Goal: Information Seeking & Learning: Find specific fact

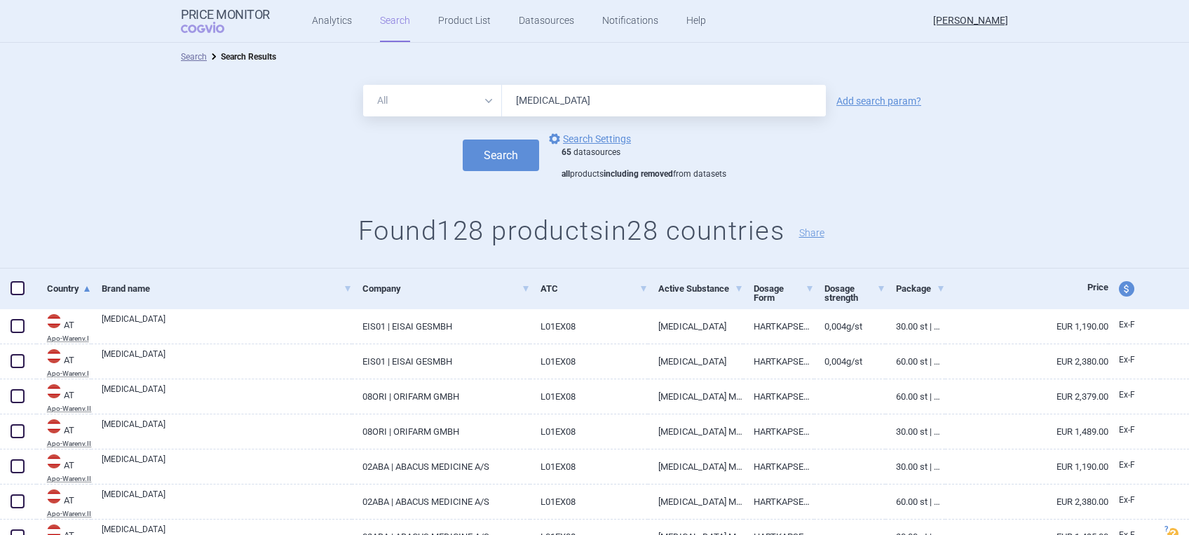
drag, startPoint x: 568, startPoint y: 105, endPoint x: 477, endPoint y: 107, distance: 91.8
click at [477, 107] on div "All Brand Name ATC Company Active Substance Country Newer than [MEDICAL_DATA]" at bounding box center [594, 101] width 463 height 32
type input "benepali"
click at [870, 104] on link "Add search param?" at bounding box center [878, 101] width 85 height 10
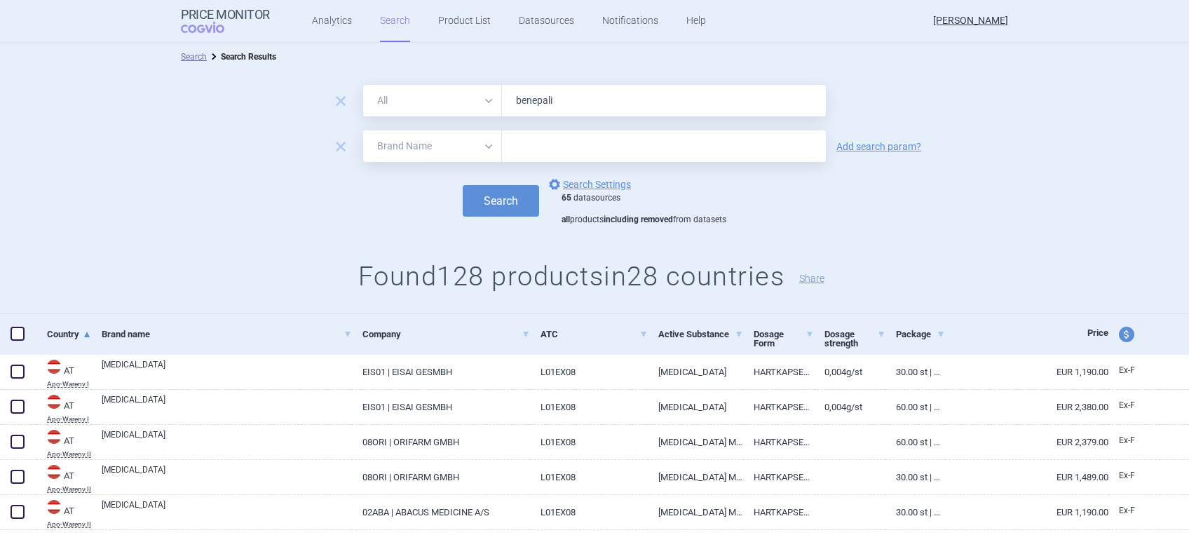
click at [484, 148] on select "All Brand Name ATC Company Active Substance Country Newer than" at bounding box center [432, 146] width 139 height 32
select select "country"
click at [363, 130] on select "All Brand Name ATC Company Active Substance Country Newer than" at bounding box center [432, 146] width 139 height 32
click at [538, 150] on input "text" at bounding box center [664, 146] width 310 height 18
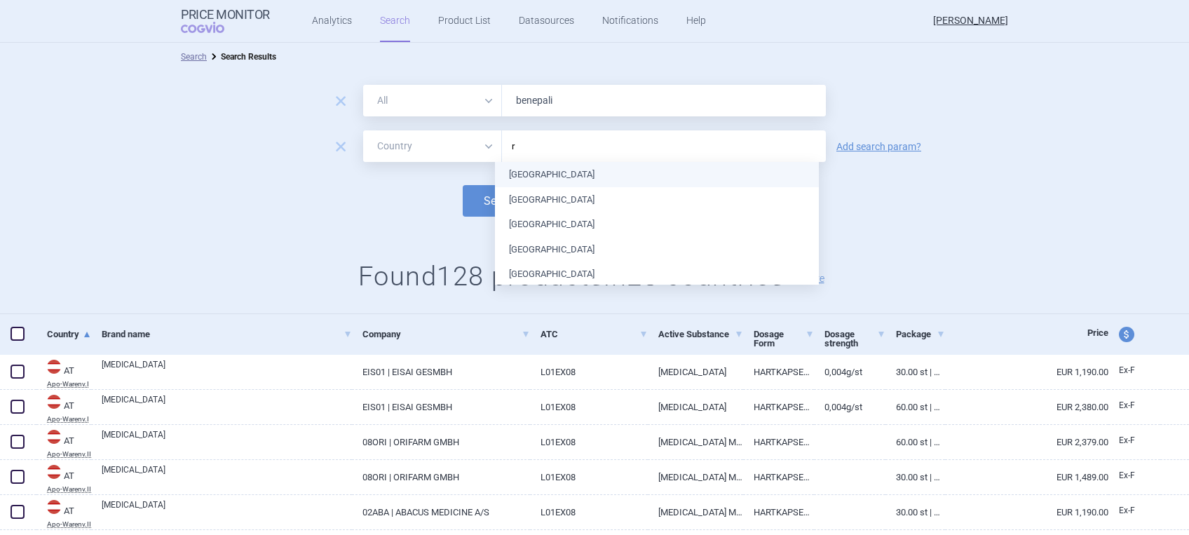
type input "ro"
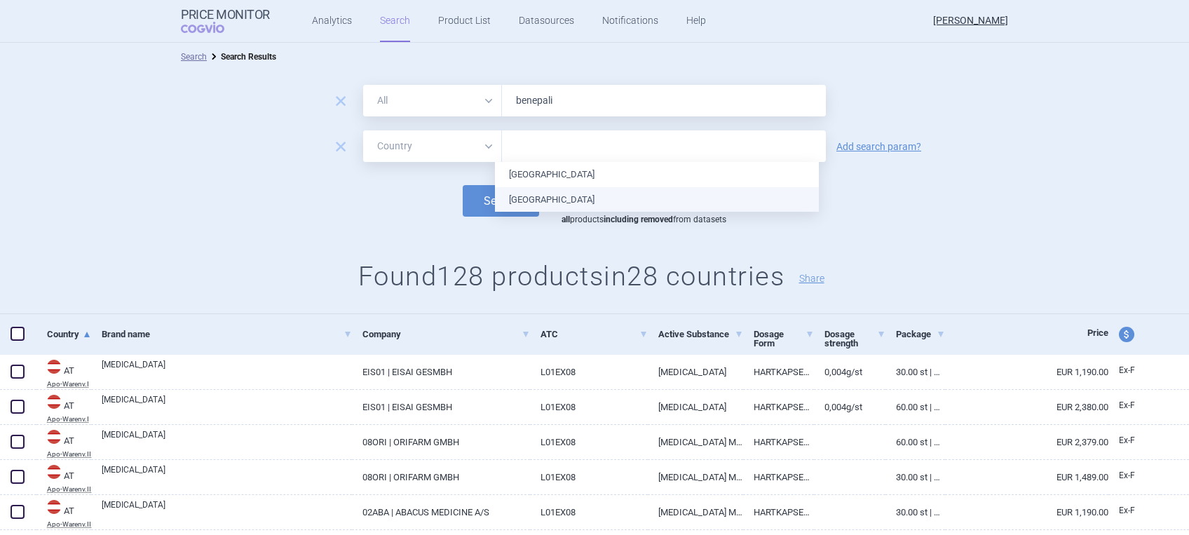
click at [532, 199] on ul "Croatia [GEOGRAPHIC_DATA]" at bounding box center [657, 187] width 324 height 50
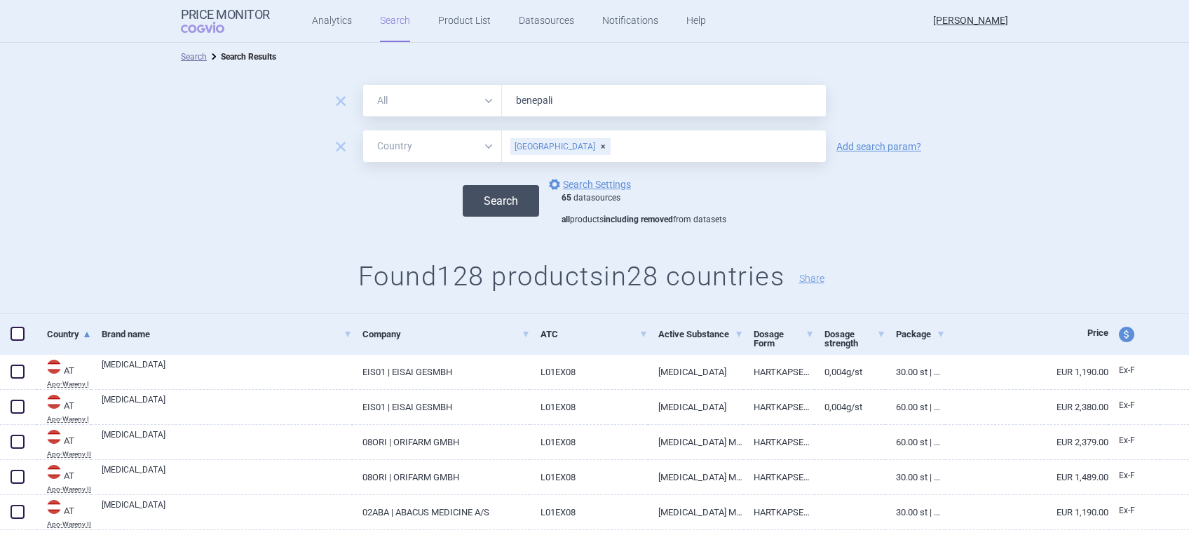
click at [474, 196] on button "Search" at bounding box center [501, 201] width 76 height 32
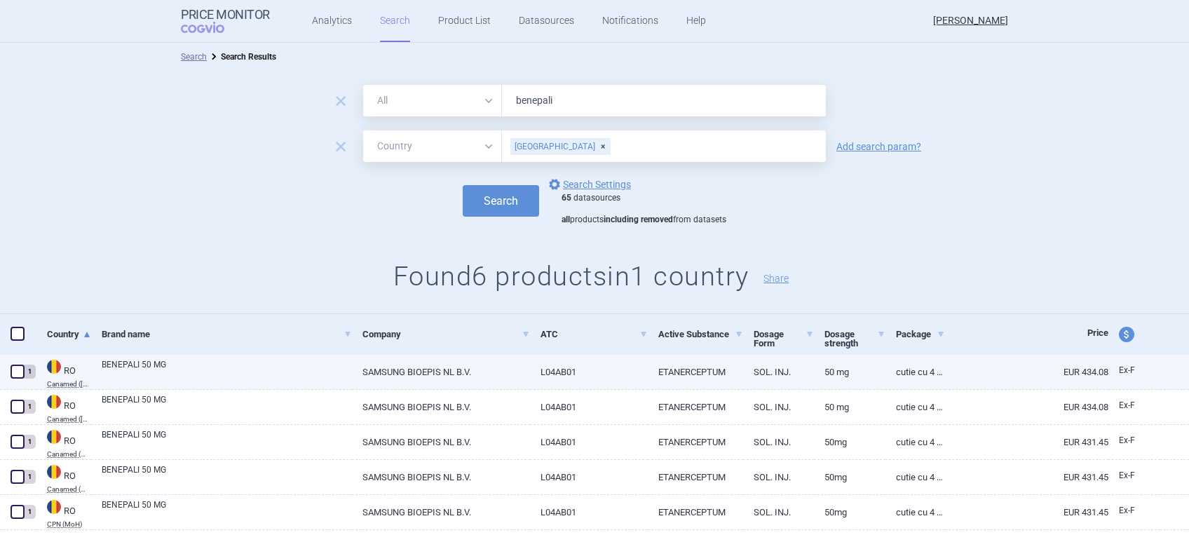
scroll to position [76, 0]
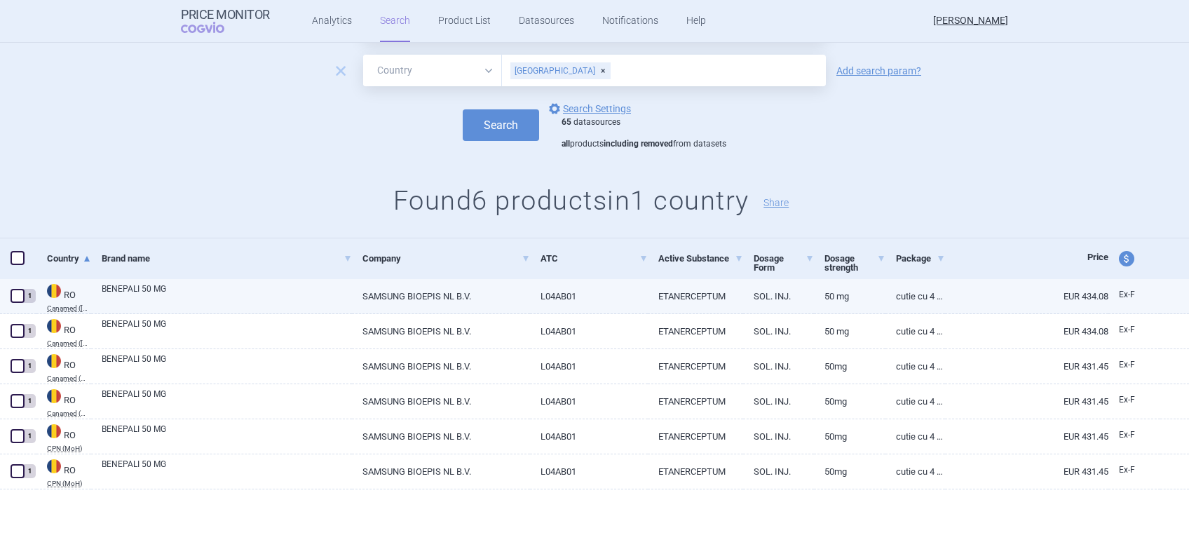
click at [149, 294] on link "BENEPALI 50 MG" at bounding box center [227, 294] width 250 height 25
select select "EUR"
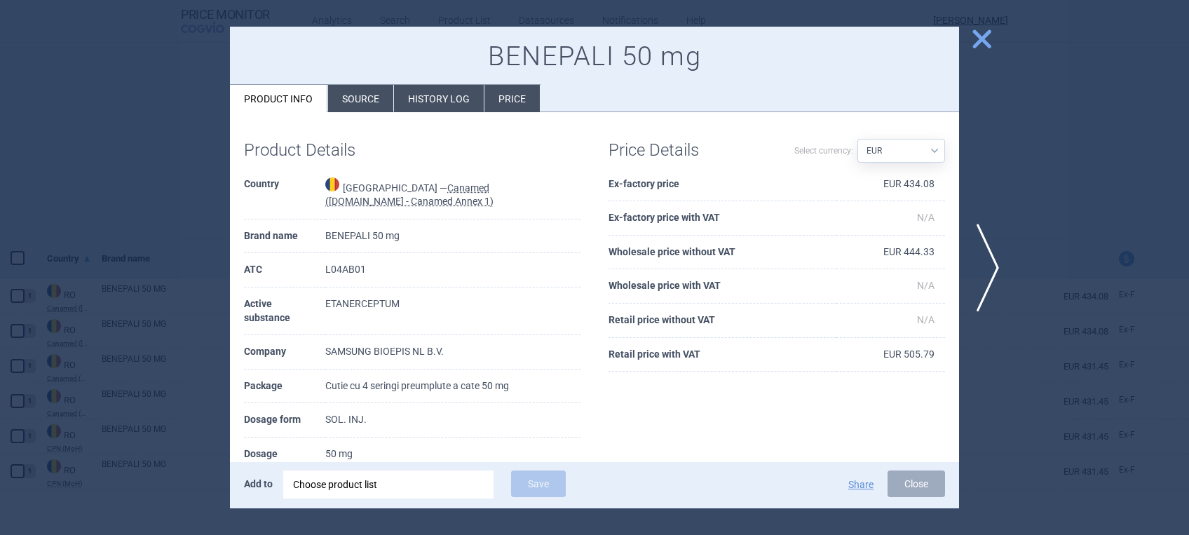
click at [920, 153] on select "Source AED AUD BGN BHD [PERSON_NAME] BRL CAD CHF CNY COP CZK DKK DZD EUR GBP HU…" at bounding box center [901, 151] width 88 height 24
click at [460, 298] on td "ETANERCEPTUM" at bounding box center [452, 311] width 255 height 48
click at [510, 94] on li "Price" at bounding box center [511, 98] width 55 height 27
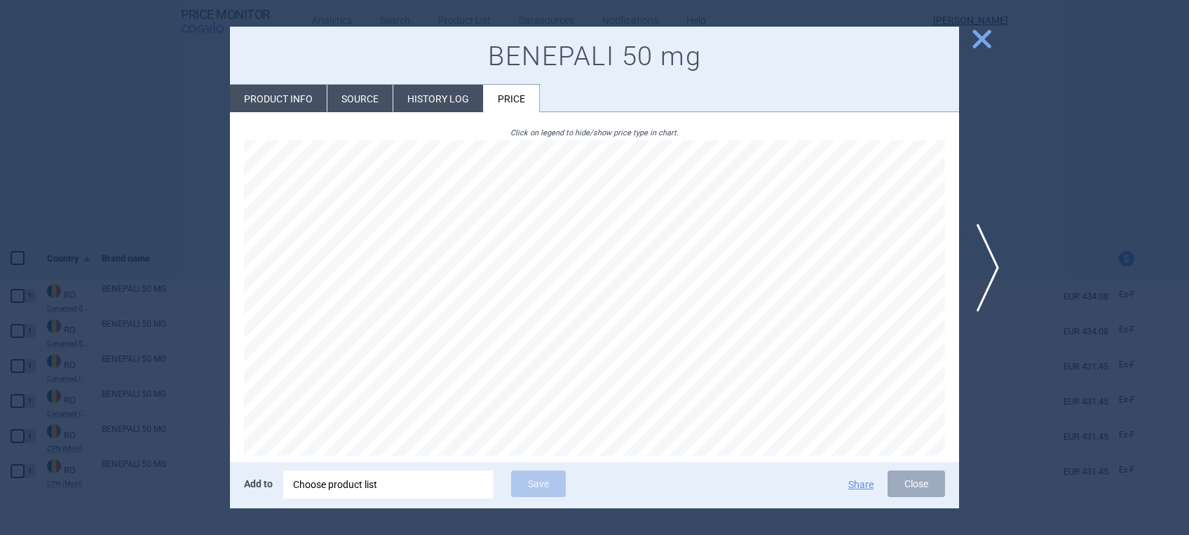
click at [459, 102] on li "History log" at bounding box center [438, 98] width 90 height 27
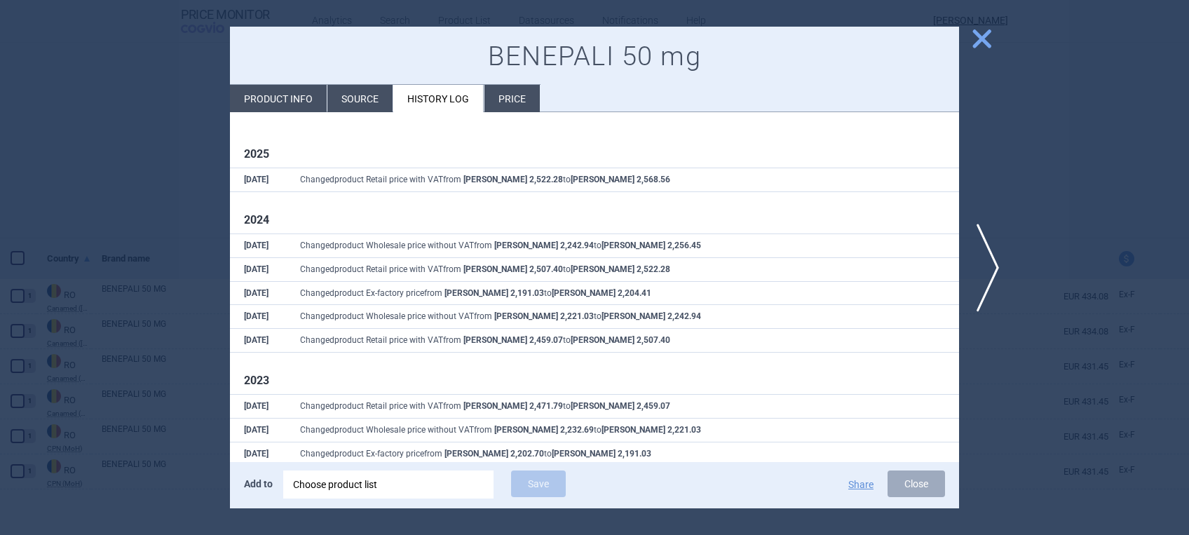
click at [987, 43] on span "close" at bounding box center [981, 39] width 25 height 25
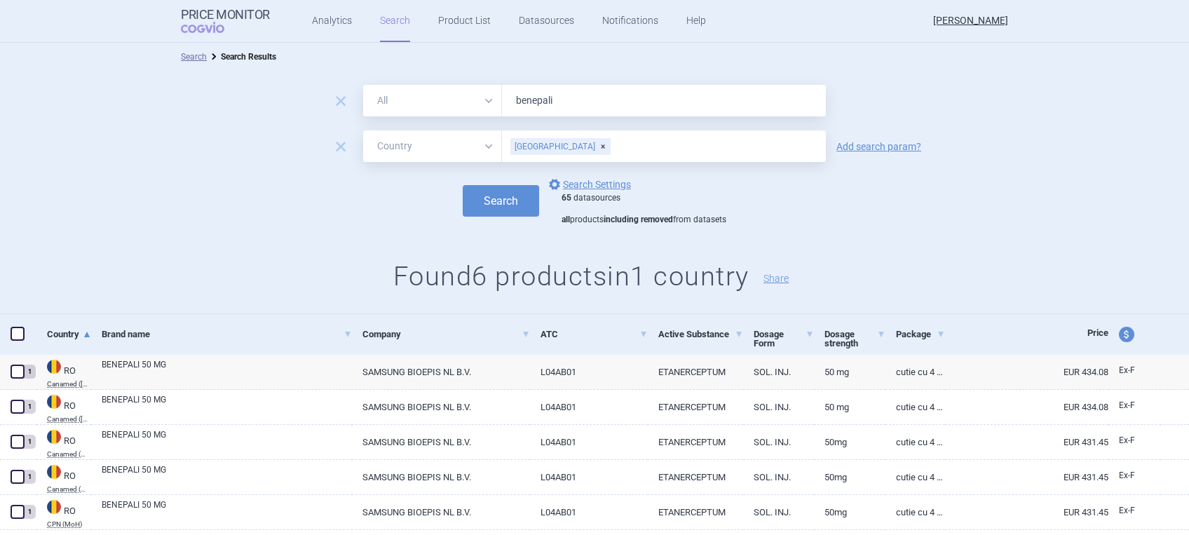
drag, startPoint x: 552, startPoint y: 103, endPoint x: 441, endPoint y: 100, distance: 110.8
click at [441, 100] on div "All Brand Name ATC Company Active Substance Country Newer than benepali" at bounding box center [594, 101] width 463 height 32
type input "Imraldi"
click at [488, 204] on button "Search" at bounding box center [501, 201] width 76 height 32
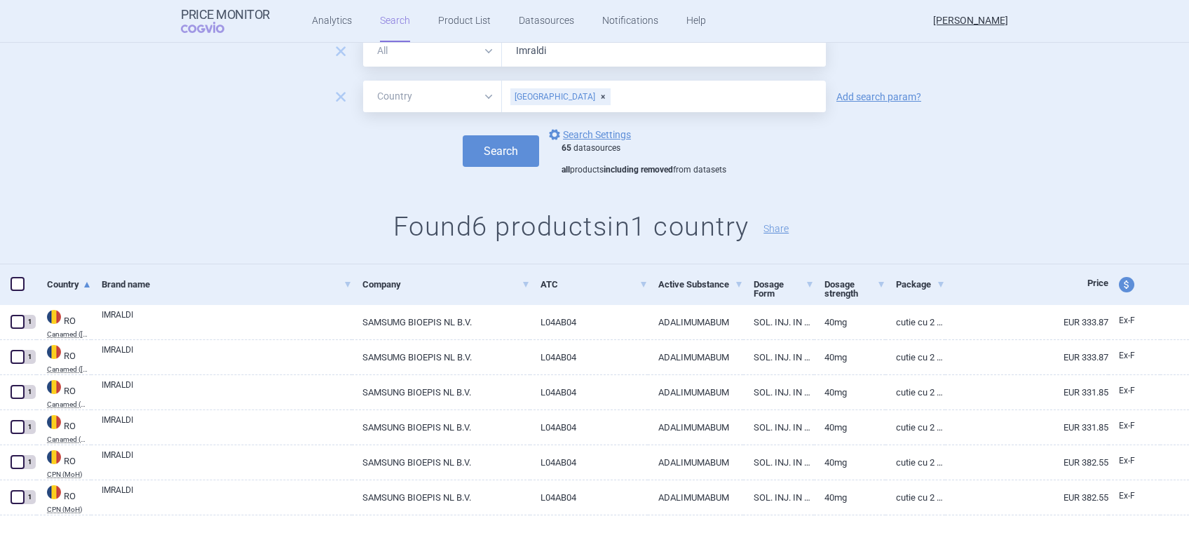
scroll to position [76, 0]
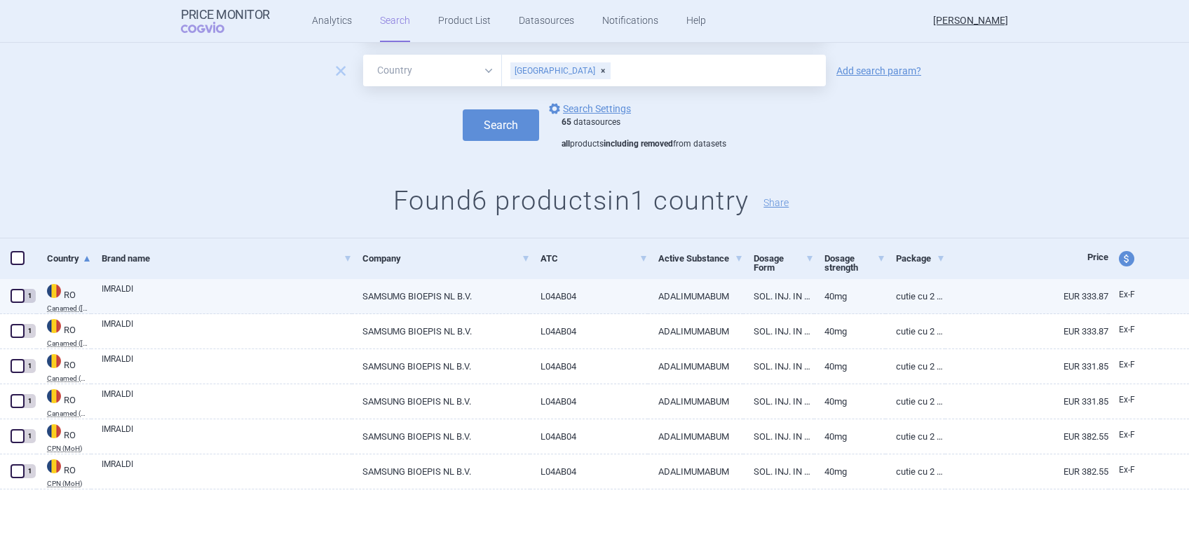
click at [467, 300] on link "SAMSUΜG BIOEPIS NL B.V." at bounding box center [441, 296] width 178 height 34
select select "EUR"
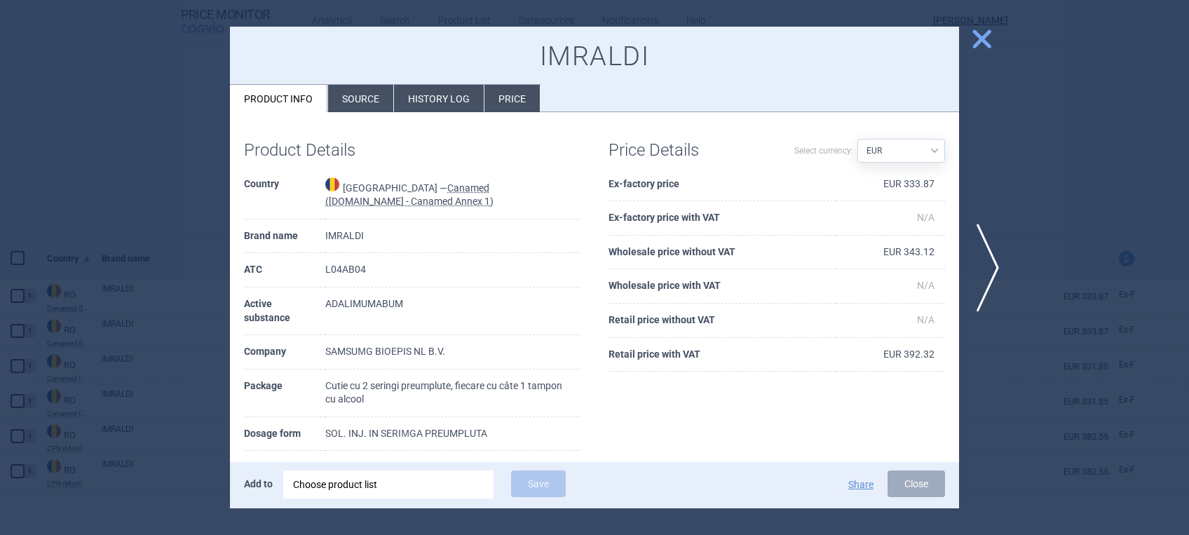
click at [454, 100] on li "History log" at bounding box center [439, 98] width 90 height 27
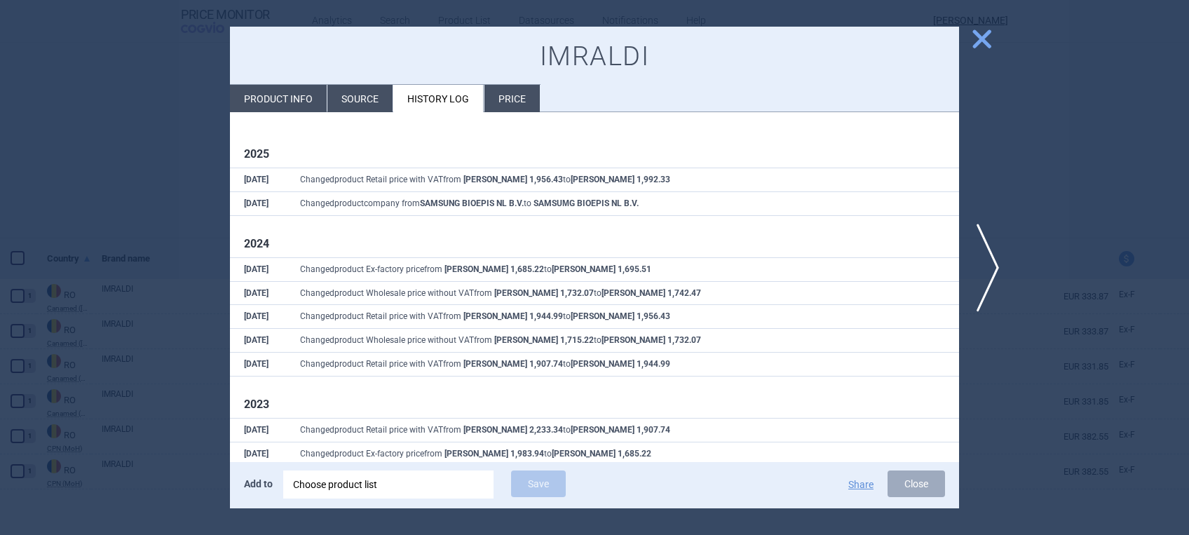
click at [282, 94] on li "Product info" at bounding box center [278, 98] width 97 height 27
select select "EUR"
